Goal: Contribute content: Add original content to the website for others to see

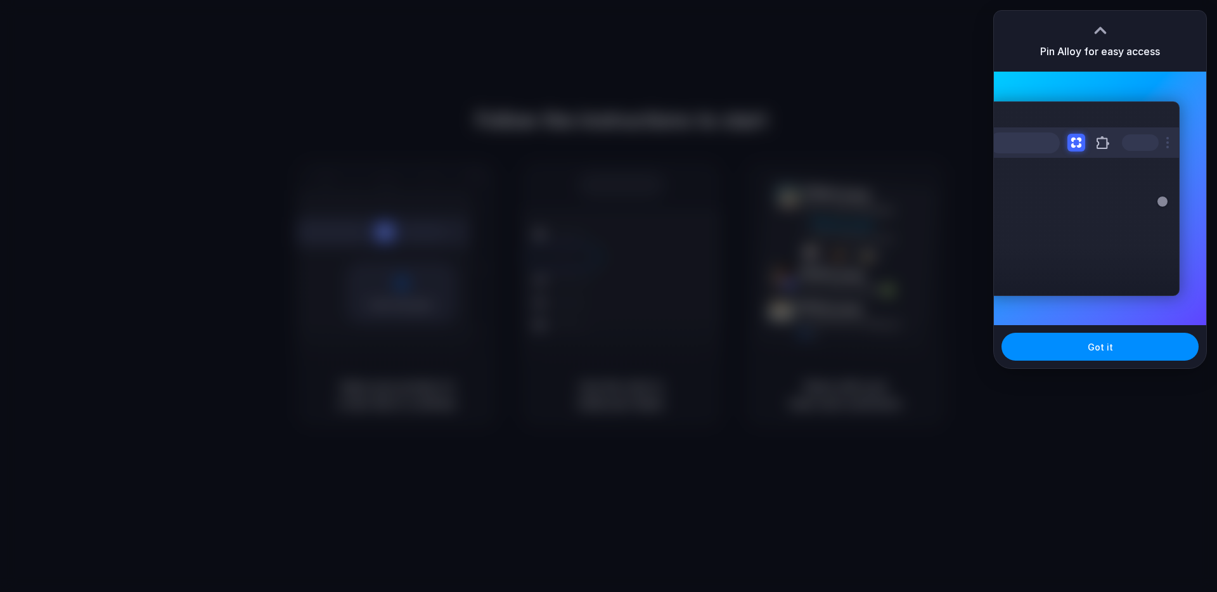
click at [837, 508] on div at bounding box center [608, 296] width 1217 height 592
click at [1069, 352] on button "Got it" at bounding box center [1099, 347] width 197 height 28
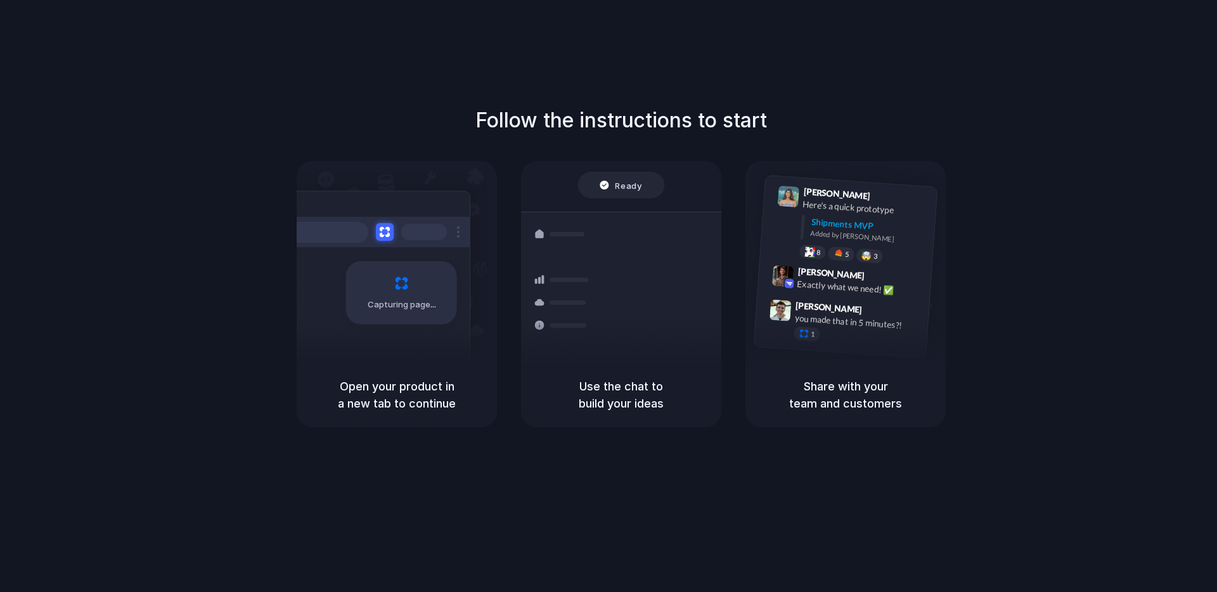
click at [1069, 352] on div "Follow the instructions to start Capturing page Open your product in a new tab …" at bounding box center [621, 266] width 1217 height 322
click at [1097, 229] on div "Follow the instructions to start Capturing page Open your product in a new tab …" at bounding box center [621, 266] width 1217 height 322
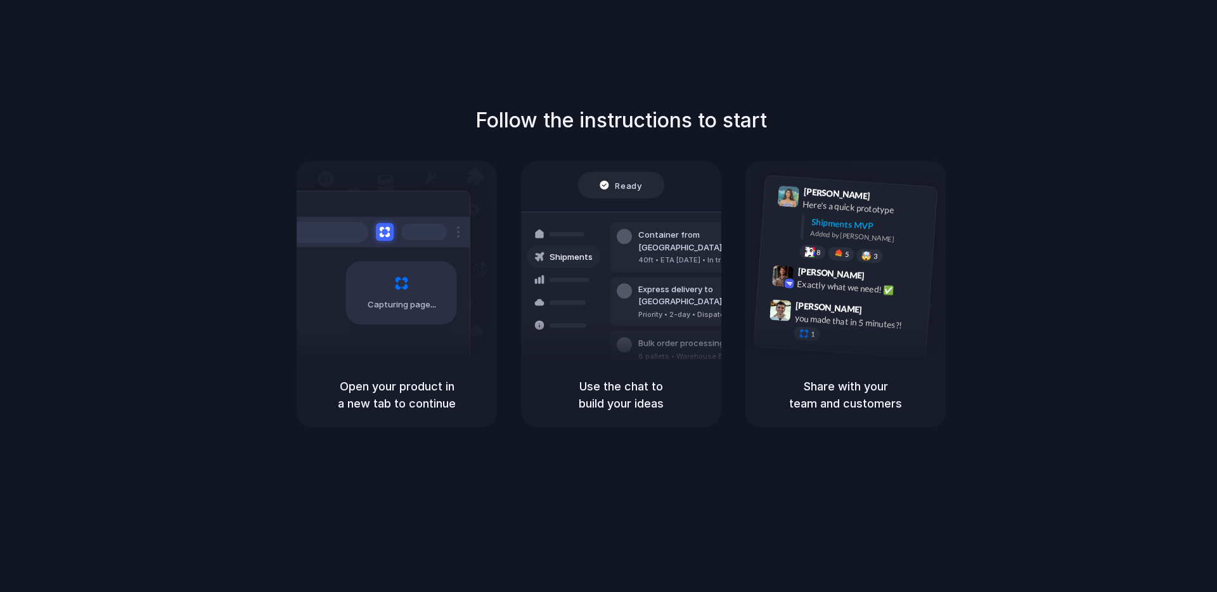
click at [986, 142] on div "Follow the instructions to start Capturing page Open your product in a new tab …" at bounding box center [621, 266] width 1217 height 322
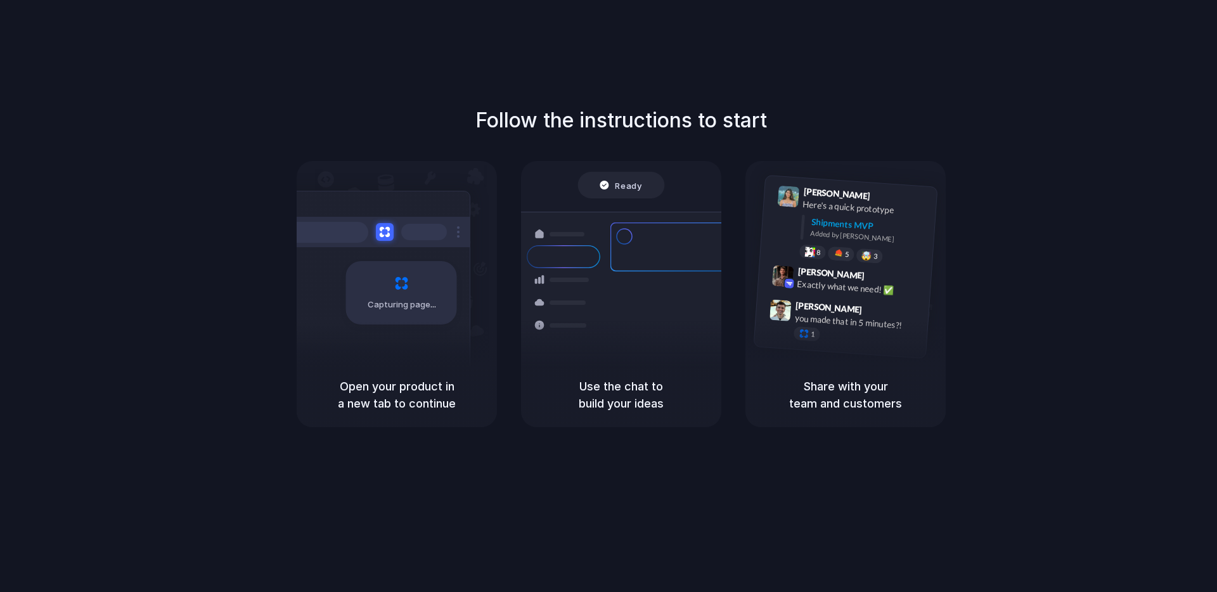
click at [998, 151] on div "Follow the instructions to start Capturing page Open your product in a new tab …" at bounding box center [621, 266] width 1217 height 322
click at [1094, 322] on div "Follow the instructions to start Capturing page Open your product in a new tab …" at bounding box center [621, 266] width 1217 height 322
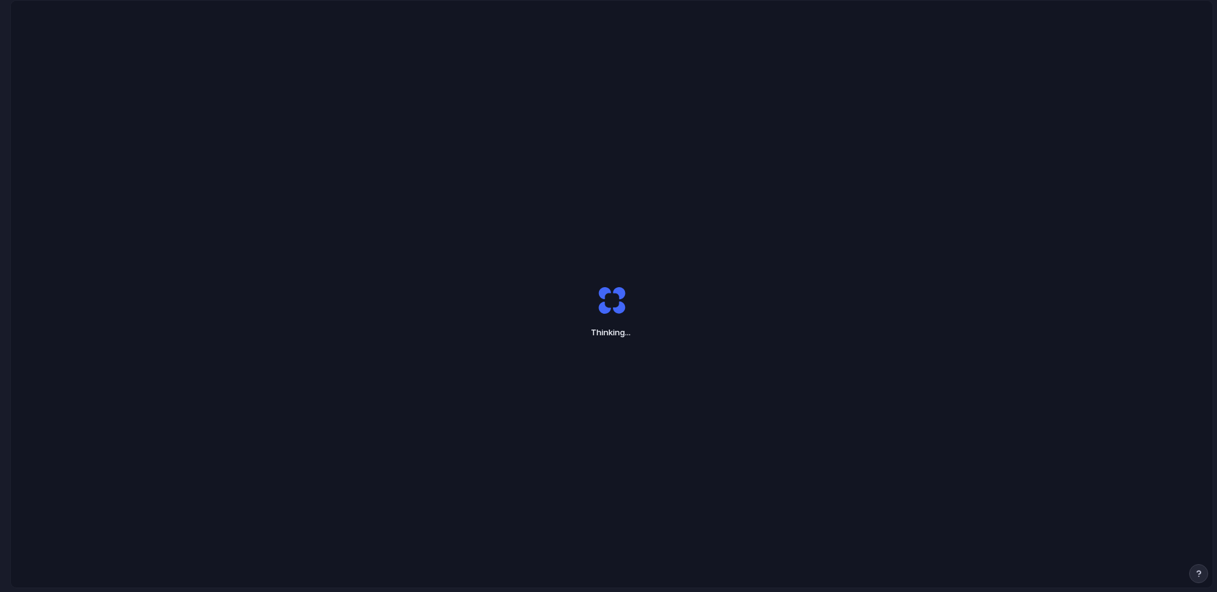
click at [636, 383] on div "Thinking ..." at bounding box center [611, 312] width 1201 height 622
click at [636, 383] on div "Thinking" at bounding box center [611, 312] width 1201 height 622
click at [845, 197] on div "Capturing ." at bounding box center [611, 312] width 1201 height 622
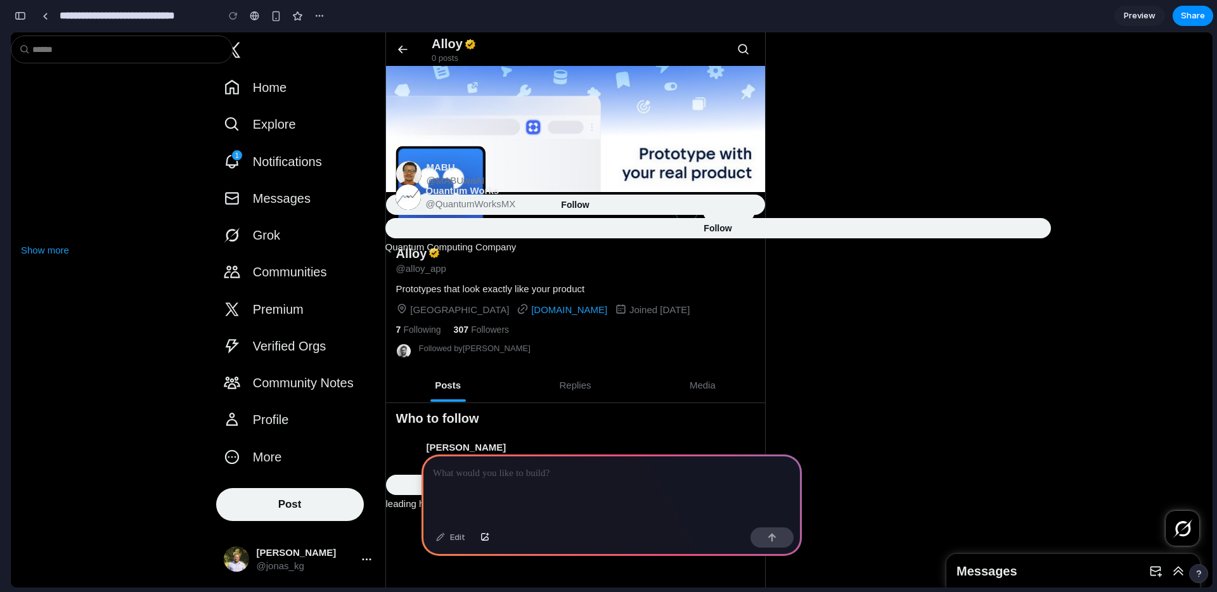
click at [509, 388] on div at bounding box center [611, 330] width 1201 height 127
click at [126, 16] on input "**********" at bounding box center [135, 15] width 157 height 23
click at [65, 248] on span "Show more" at bounding box center [45, 250] width 48 height 11
click at [274, 14] on div "button" at bounding box center [276, 16] width 11 height 11
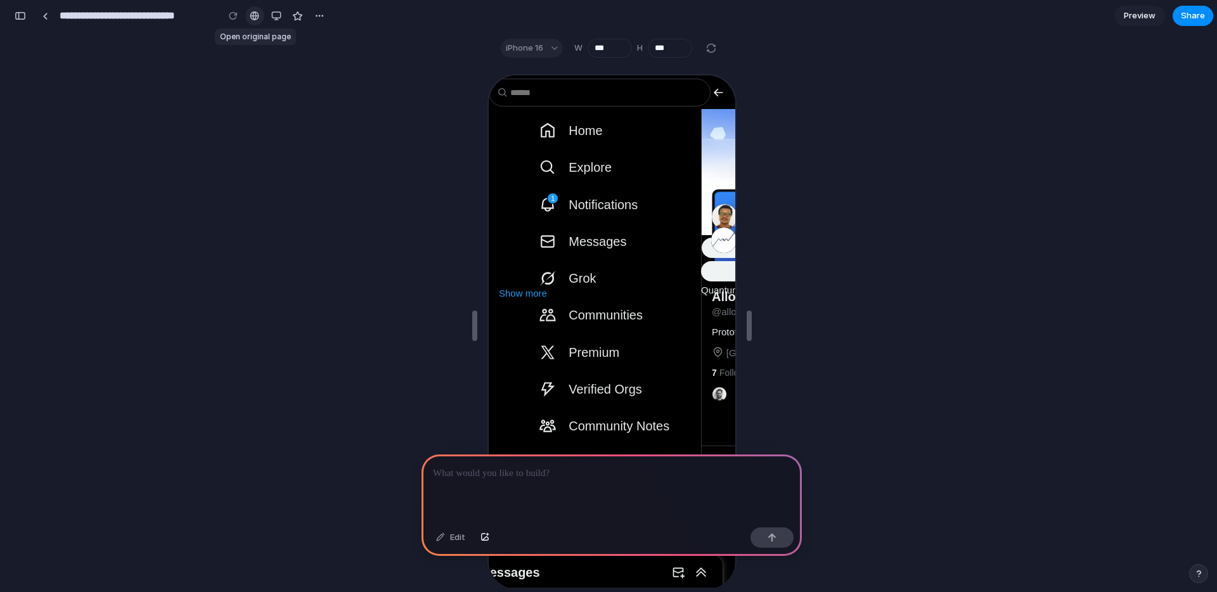
click at [254, 16] on div at bounding box center [255, 16] width 10 height 10
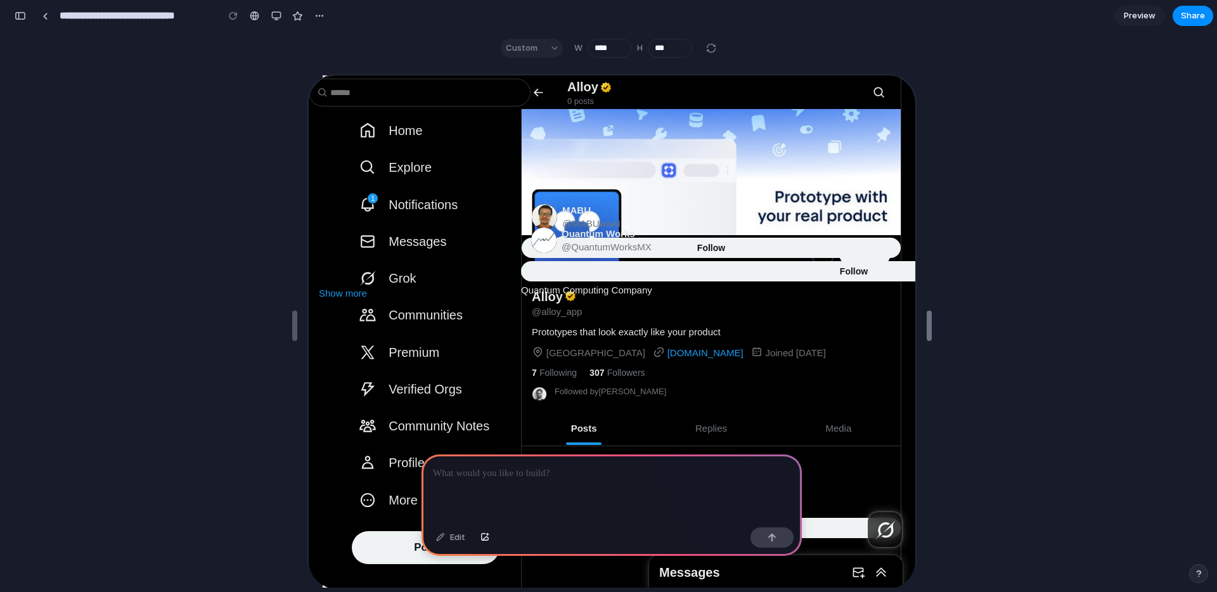
type input "****"
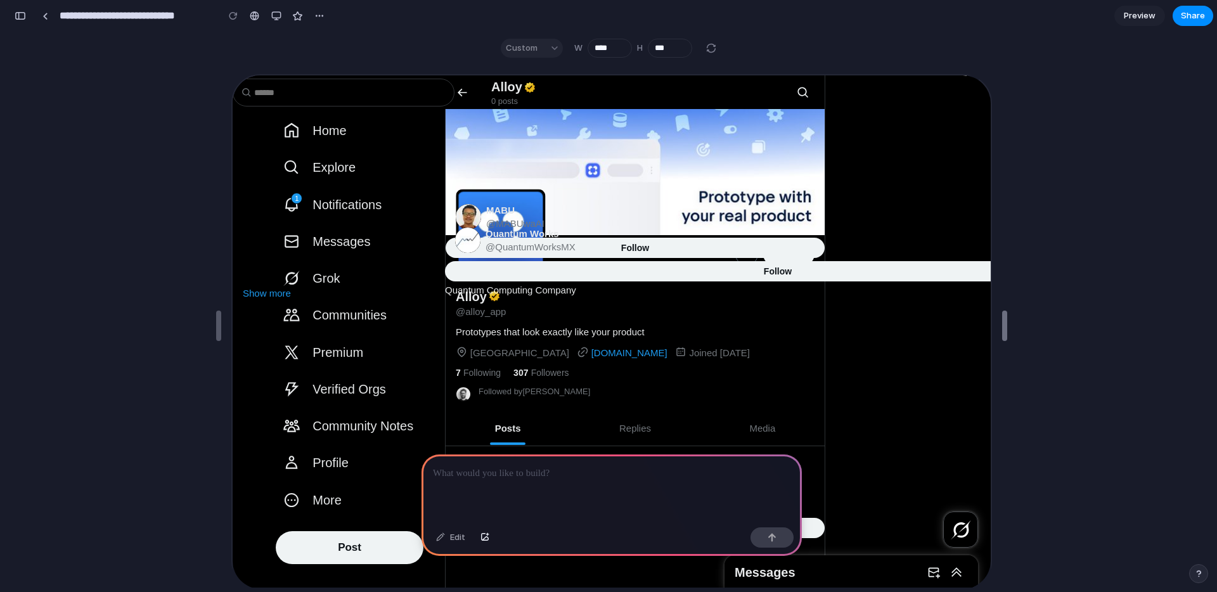
drag, startPoint x: 746, startPoint y: 321, endPoint x: 1037, endPoint y: 335, distance: 291.8
click at [1170, 215] on div "Edit" at bounding box center [611, 325] width 1201 height 523
